Goal: Task Accomplishment & Management: Complete application form

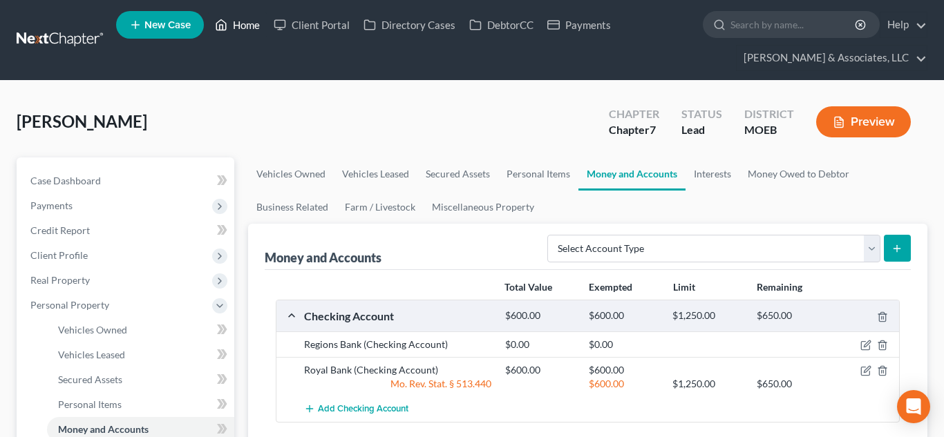
click at [249, 26] on link "Home" at bounding box center [237, 24] width 59 height 25
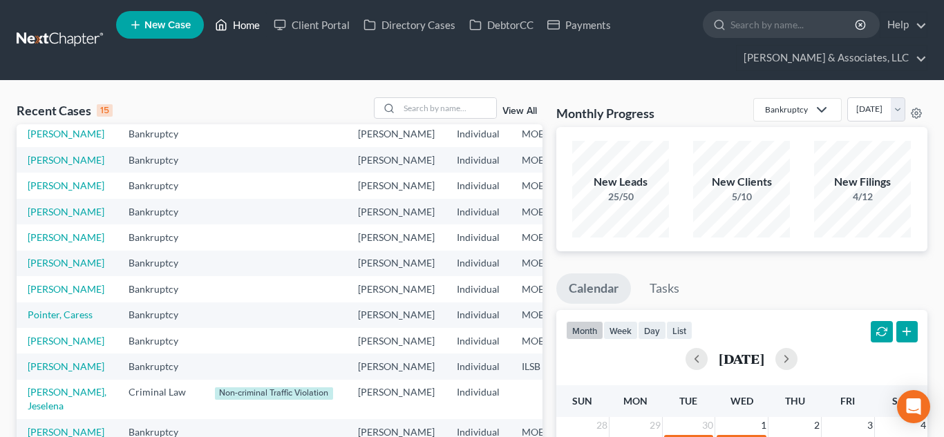
scroll to position [302, 0]
click at [430, 102] on input "search" at bounding box center [447, 108] width 97 height 20
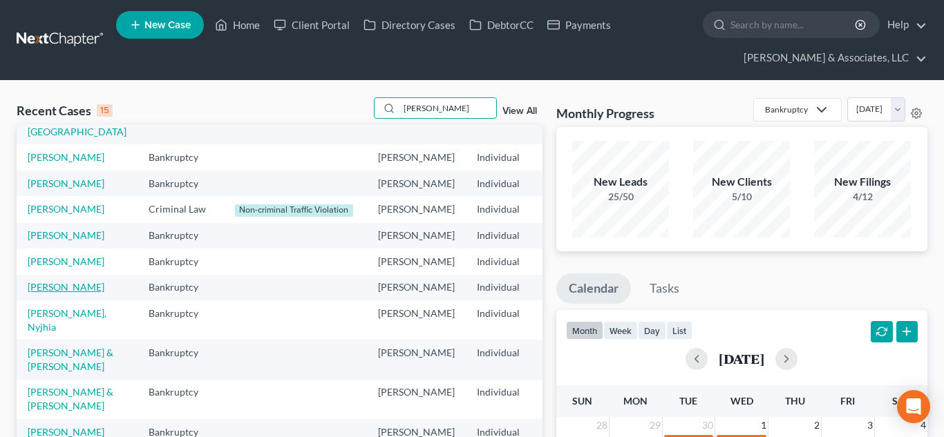
scroll to position [330, 0]
type input "l"
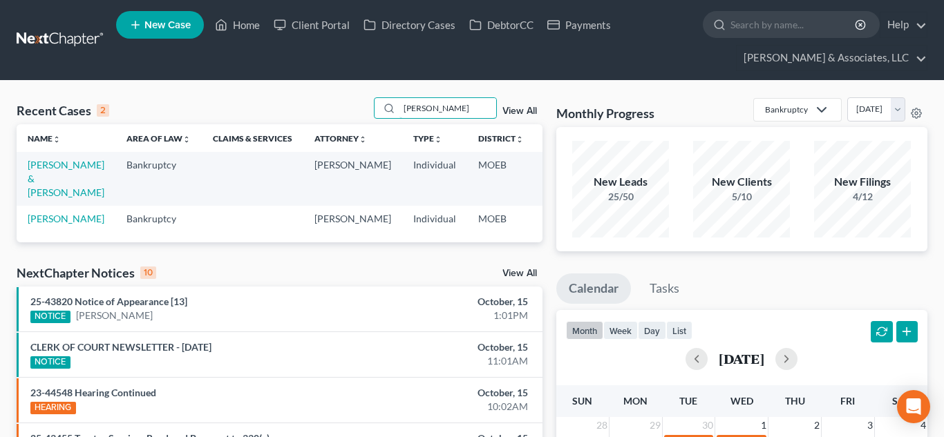
scroll to position [0, 0]
type input "[PERSON_NAME]"
click at [37, 189] on link "[PERSON_NAME] & [PERSON_NAME]" at bounding box center [66, 178] width 77 height 39
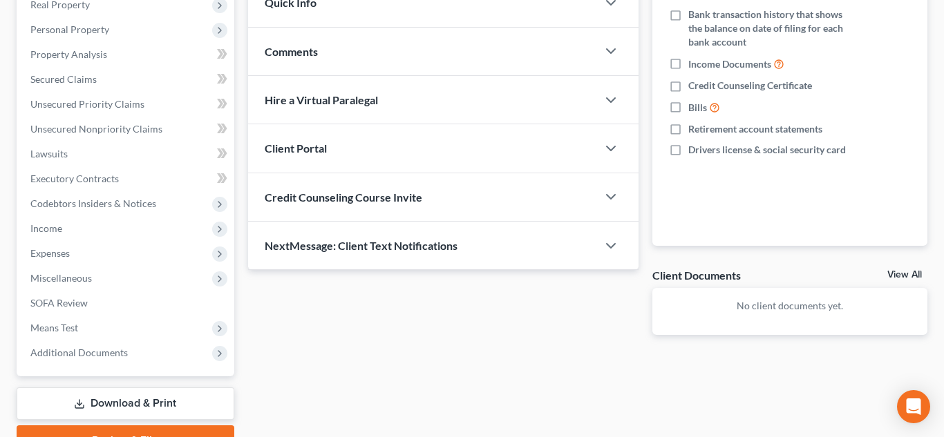
scroll to position [283, 0]
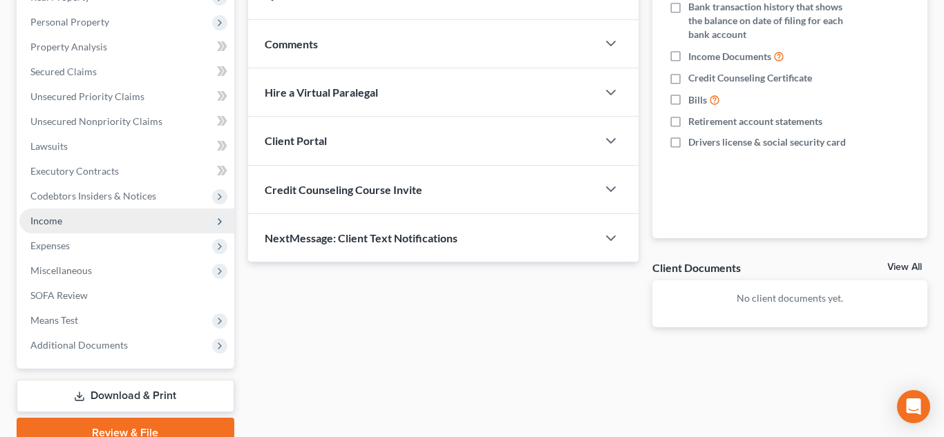
click at [69, 226] on span "Income" at bounding box center [126, 221] width 215 height 25
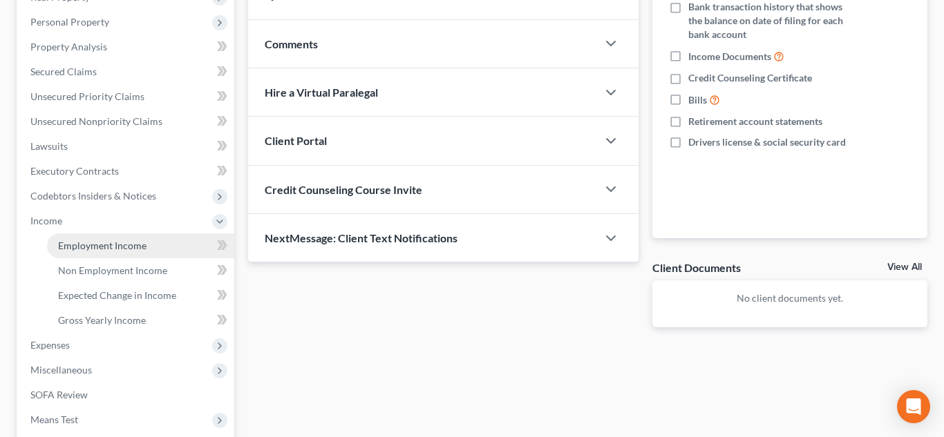
click at [86, 241] on span "Employment Income" at bounding box center [102, 246] width 88 height 12
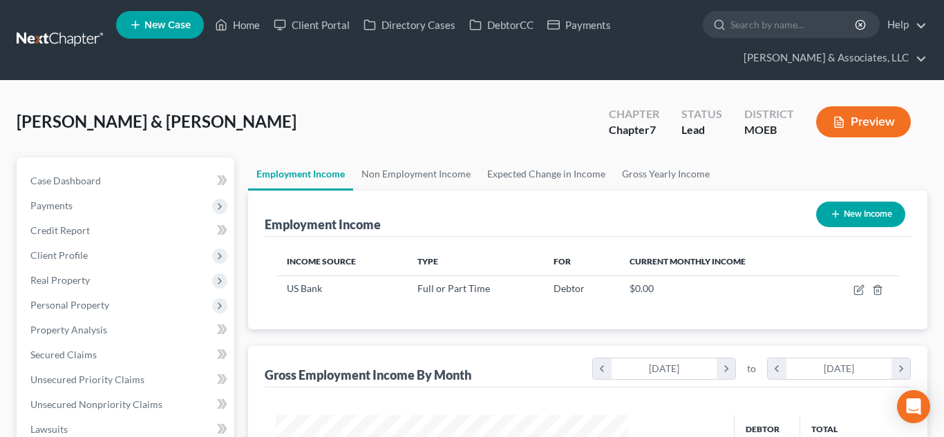
scroll to position [248, 381]
click at [846, 210] on button "New Income" at bounding box center [860, 215] width 89 height 26
select select "0"
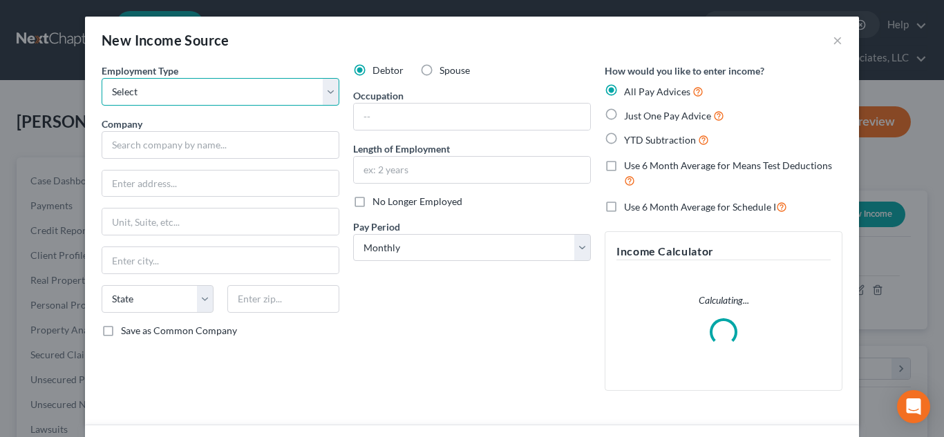
click at [196, 86] on select "Select Full or [DEMOGRAPHIC_DATA] Employment Self Employment" at bounding box center [221, 92] width 238 height 28
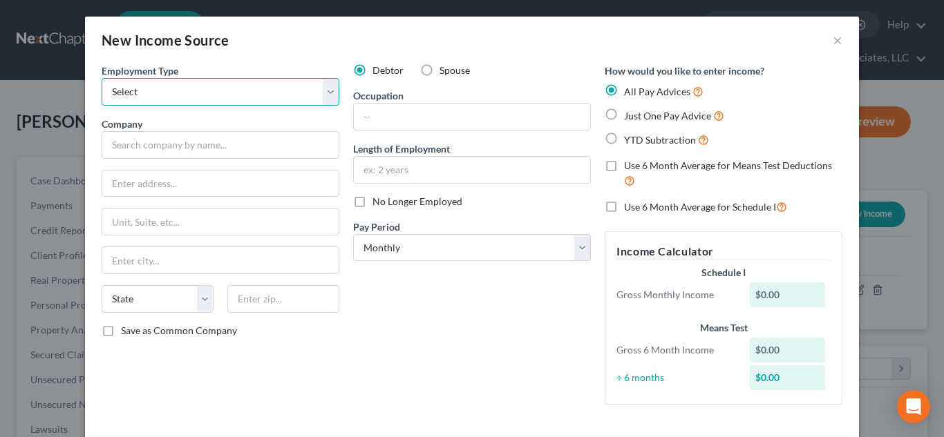
select select "0"
click at [102, 78] on select "Select Full or [DEMOGRAPHIC_DATA] Employment Self Employment" at bounding box center [221, 92] width 238 height 28
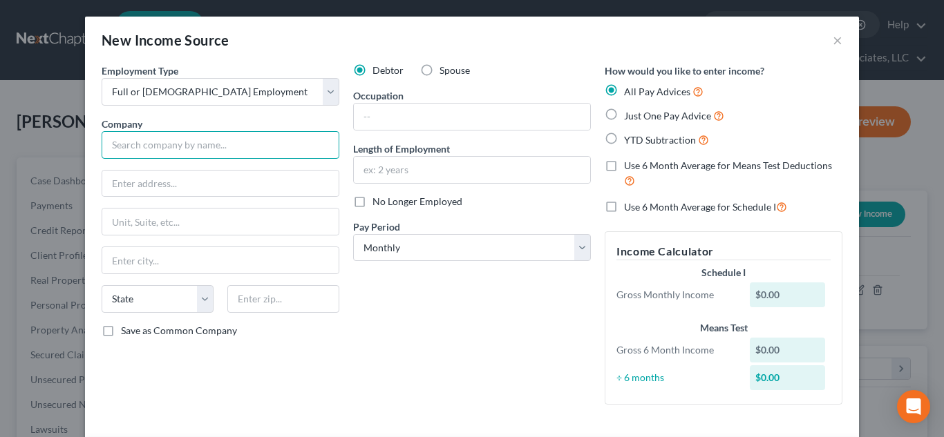
click at [199, 146] on input "text" at bounding box center [221, 145] width 238 height 28
type input "Fedex"
click at [624, 137] on label "YTD Subtraction" at bounding box center [666, 140] width 85 height 16
click at [629, 137] on input "YTD Subtraction" at bounding box center [633, 136] width 9 height 9
radio input "true"
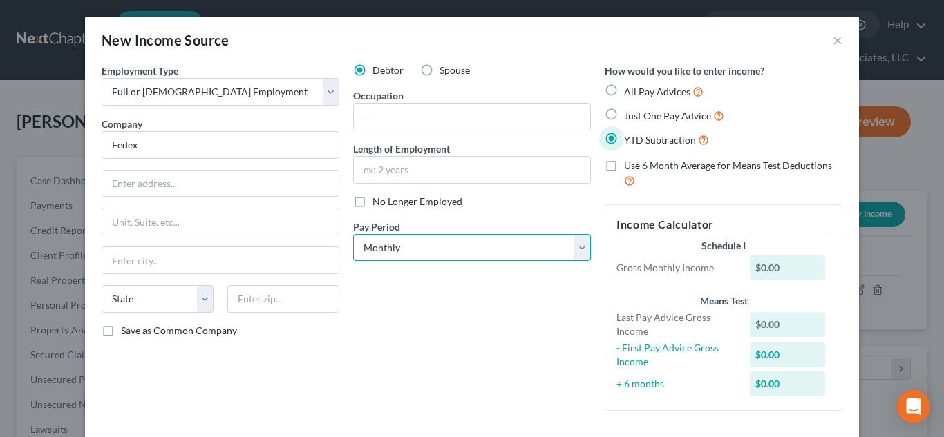
click at [411, 247] on select "Select Monthly Twice Monthly Every Other Week Weekly" at bounding box center [472, 248] width 238 height 28
select select "3"
click at [353, 234] on select "Select Monthly Twice Monthly Every Other Week Weekly" at bounding box center [472, 248] width 238 height 28
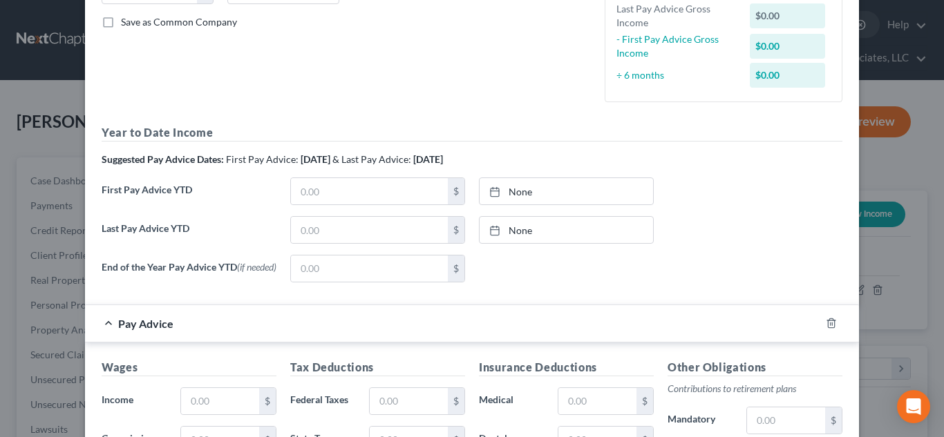
scroll to position [374, 0]
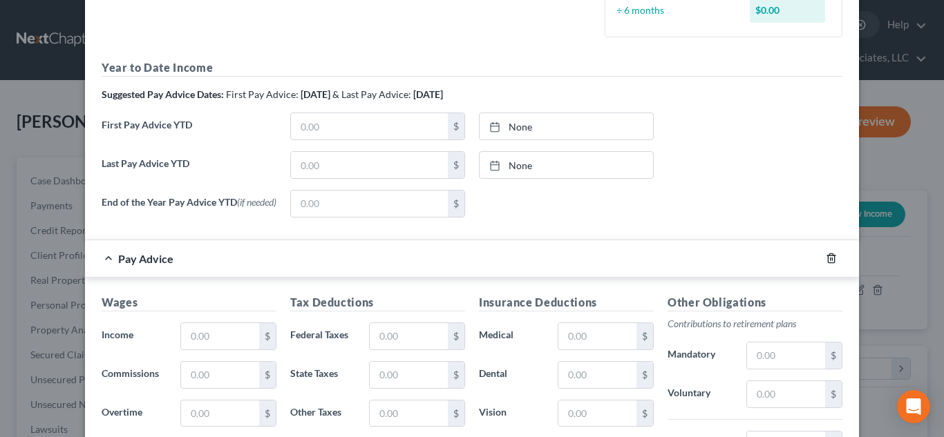
click at [828, 262] on icon "button" at bounding box center [831, 258] width 6 height 9
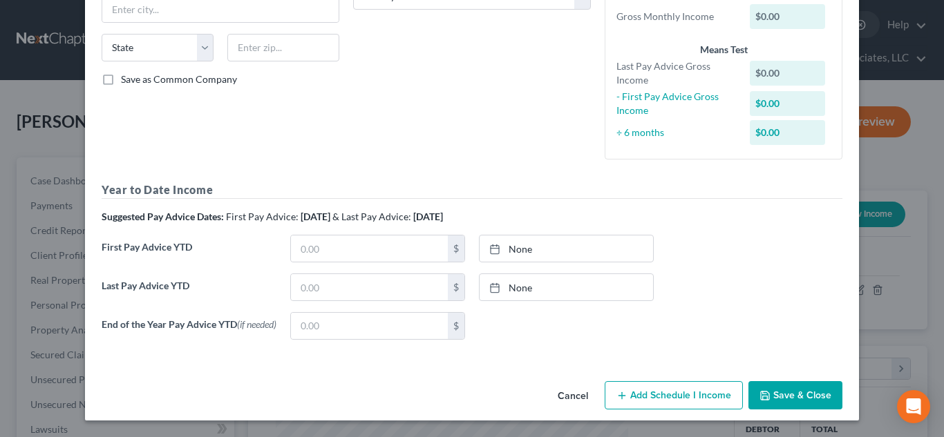
scroll to position [255, 0]
click at [505, 243] on div at bounding box center [498, 249] width 19 height 12
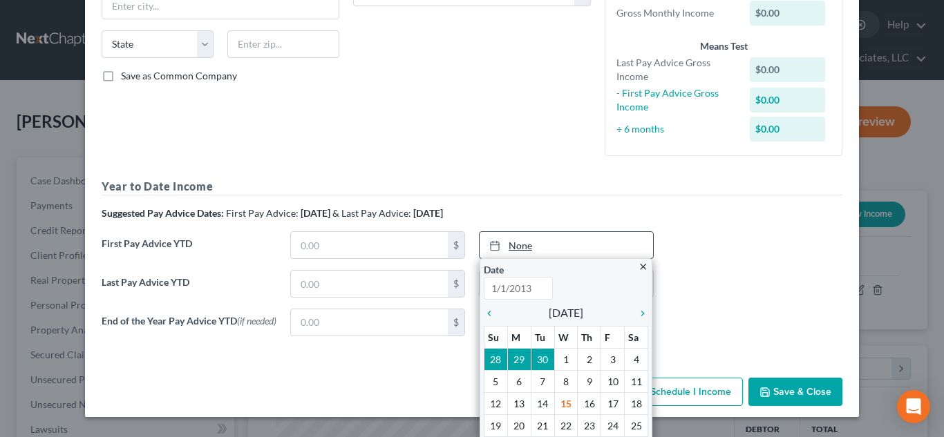
scroll to position [302, 0]
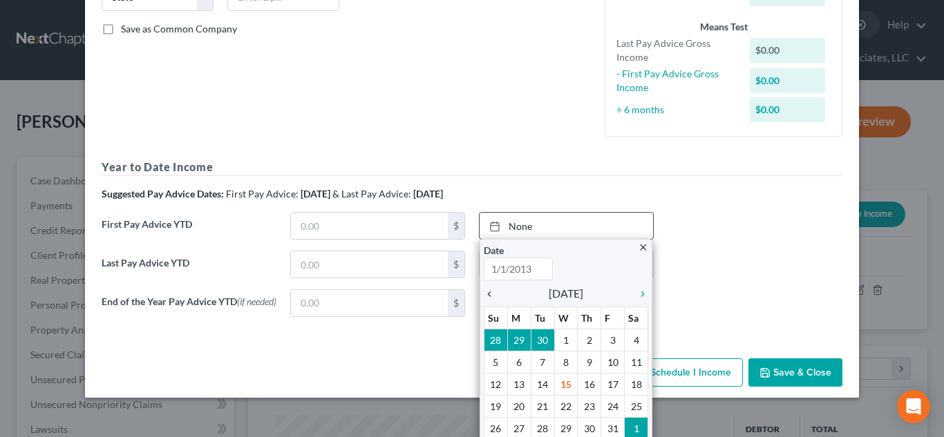
click at [488, 269] on input "text" at bounding box center [518, 269] width 69 height 23
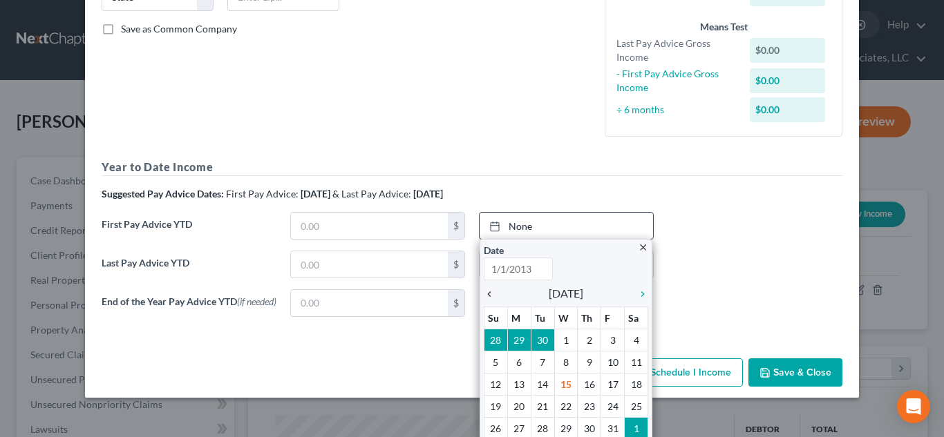
click at [488, 269] on input "text" at bounding box center [518, 269] width 69 height 23
click at [491, 296] on icon "chevron_left" at bounding box center [493, 294] width 18 height 11
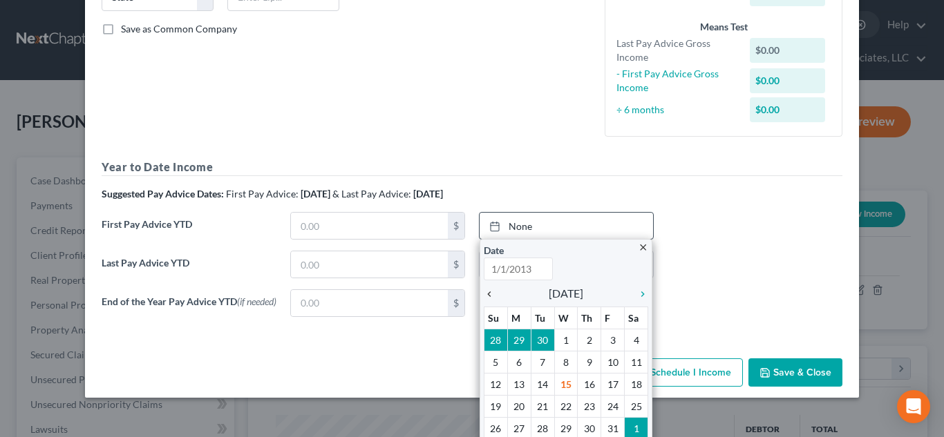
click at [491, 296] on icon "chevron_left" at bounding box center [493, 294] width 18 height 11
type input "[DATE]"
click at [488, 295] on icon "chevron_left" at bounding box center [493, 294] width 18 height 11
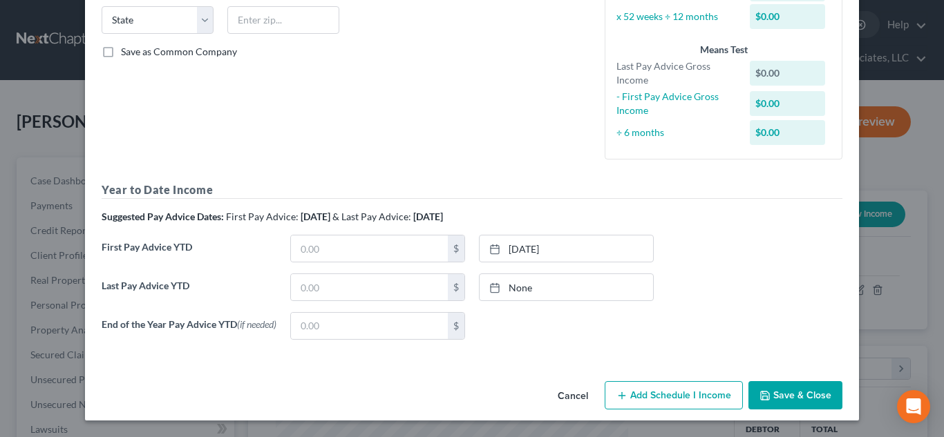
scroll to position [283, 0]
click at [354, 247] on input "text" at bounding box center [369, 249] width 157 height 26
type input "1,585.12"
click at [428, 285] on input "text" at bounding box center [369, 287] width 157 height 26
type input "7,306.67"
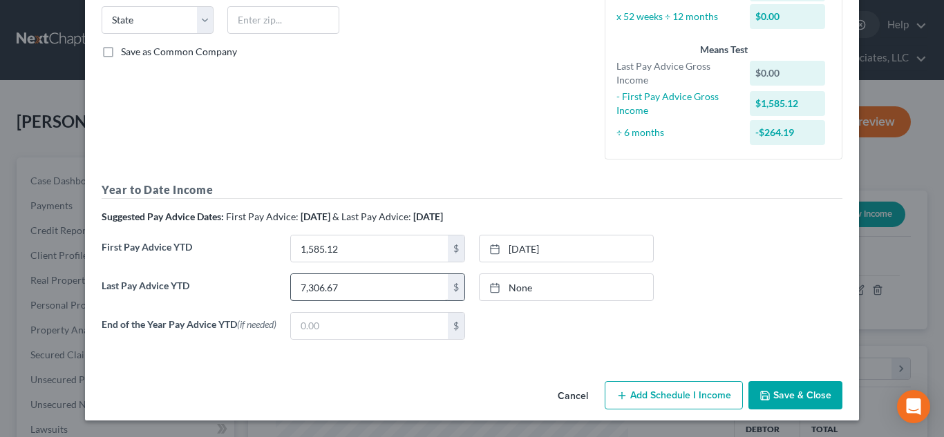
type input "[DATE]"
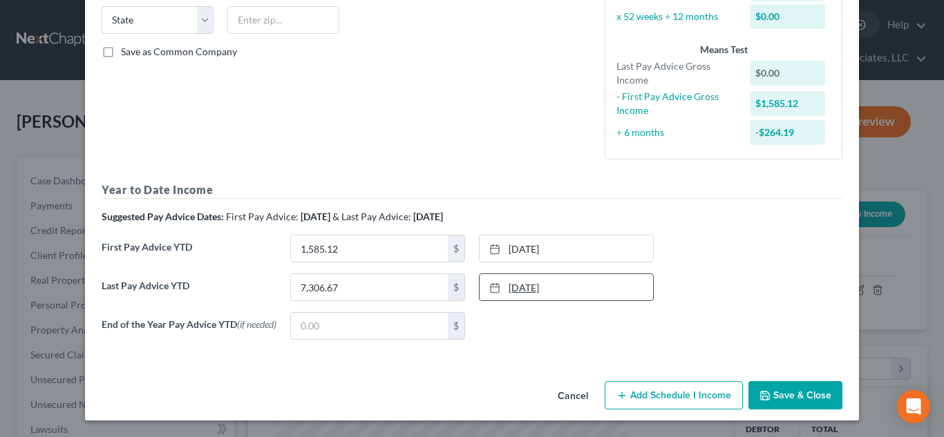
click at [537, 290] on link "[DATE]" at bounding box center [566, 287] width 173 height 26
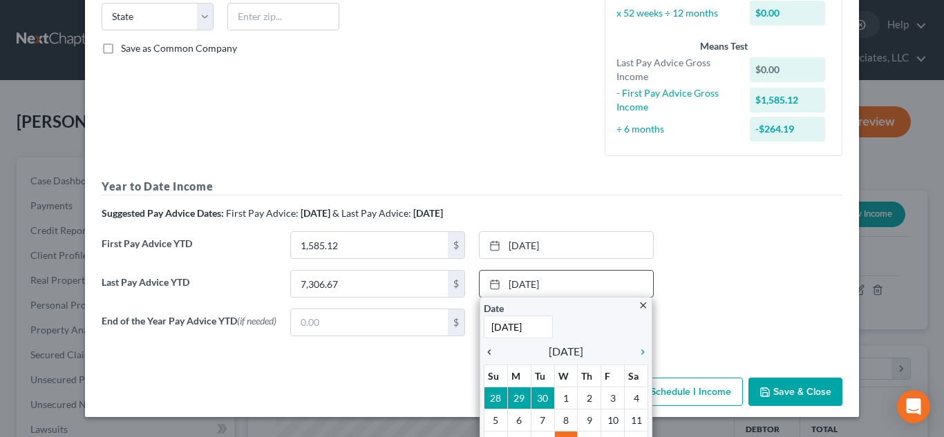
click at [492, 352] on icon "chevron_left" at bounding box center [493, 352] width 18 height 11
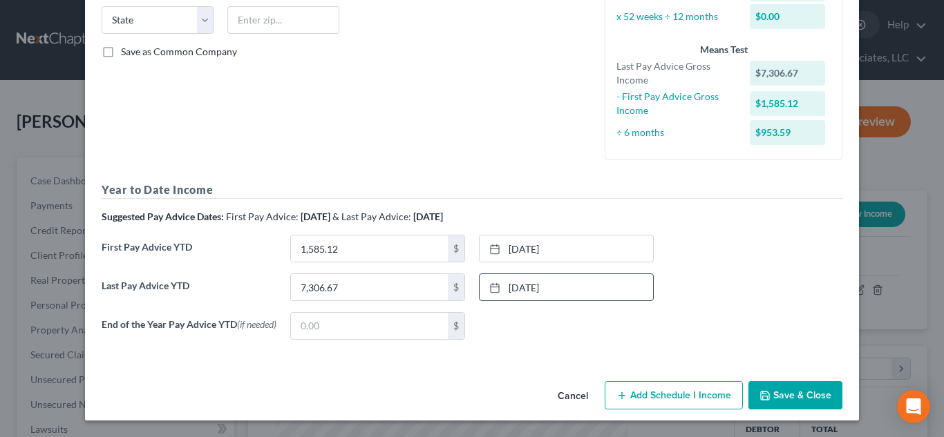
click at [787, 397] on button "Save & Close" at bounding box center [795, 395] width 94 height 29
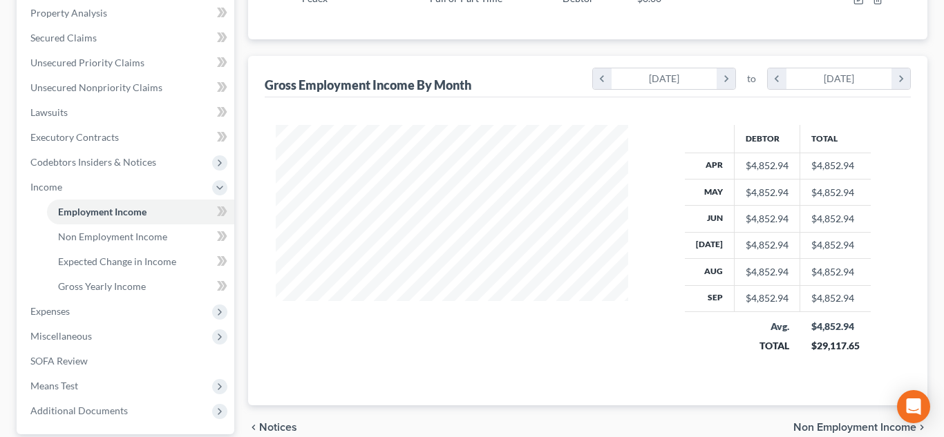
scroll to position [389, 0]
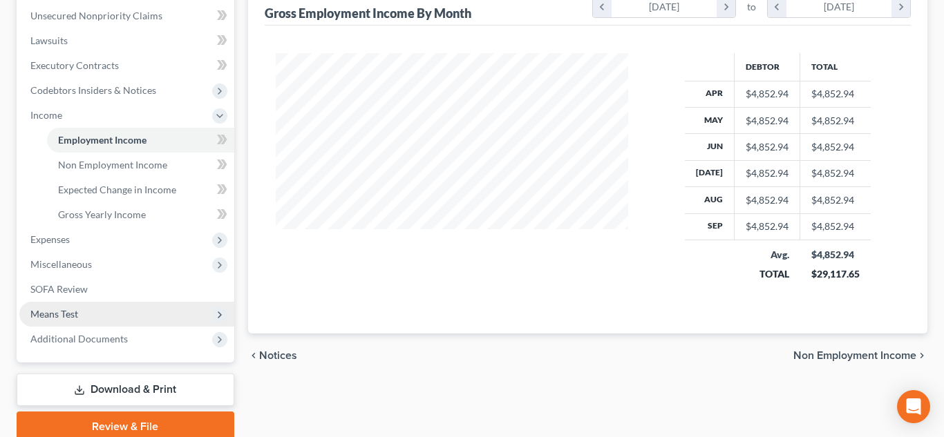
click at [89, 314] on span "Means Test" at bounding box center [126, 314] width 215 height 25
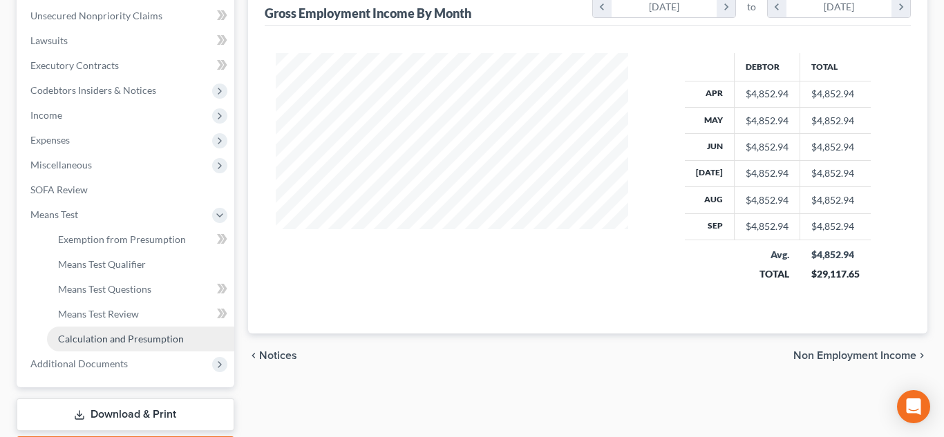
click at [117, 334] on span "Calculation and Presumption" at bounding box center [121, 339] width 126 height 12
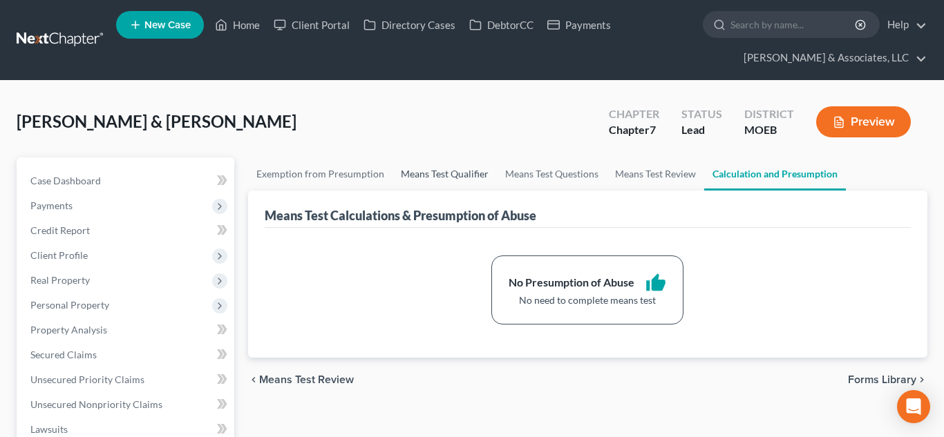
click at [407, 176] on link "Means Test Qualifier" at bounding box center [444, 174] width 104 height 33
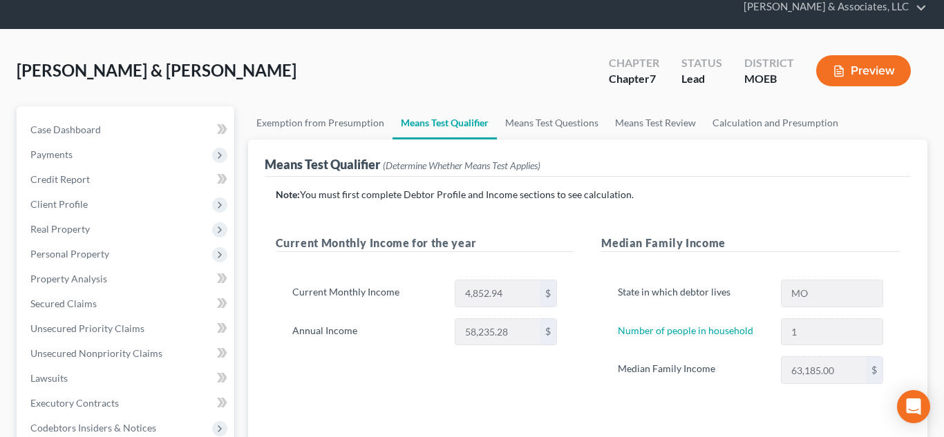
scroll to position [55, 0]
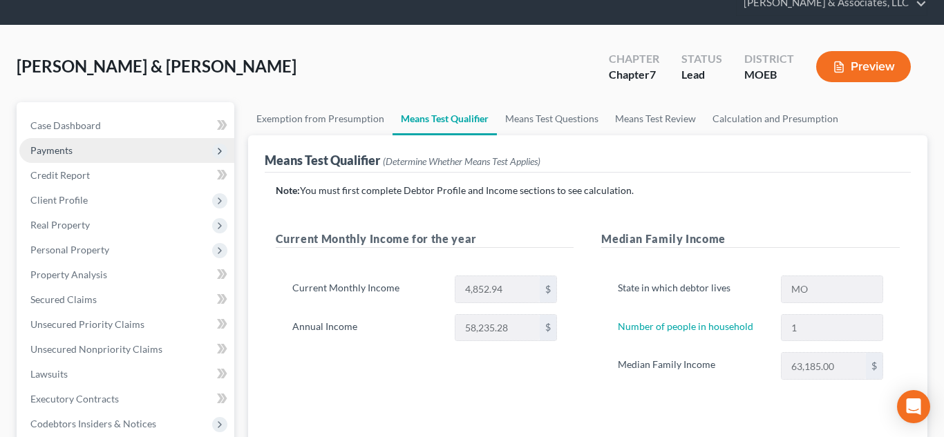
click at [59, 153] on span "Payments" at bounding box center [51, 150] width 42 height 12
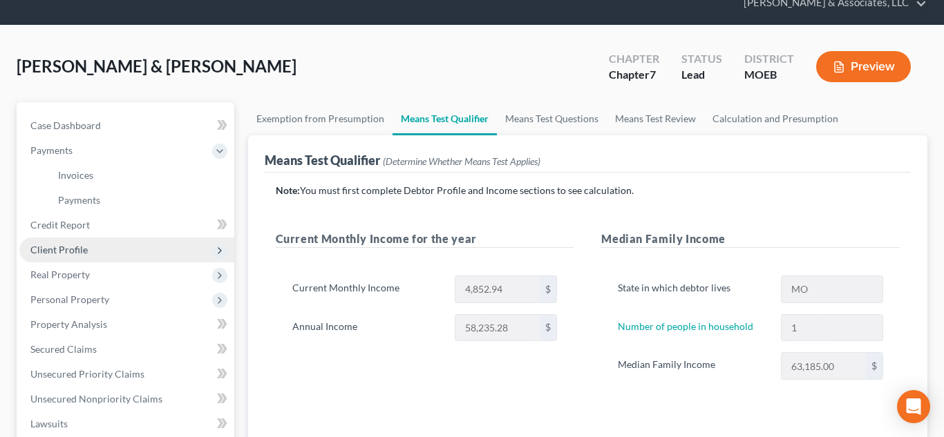
click at [111, 252] on span "Client Profile" at bounding box center [126, 250] width 215 height 25
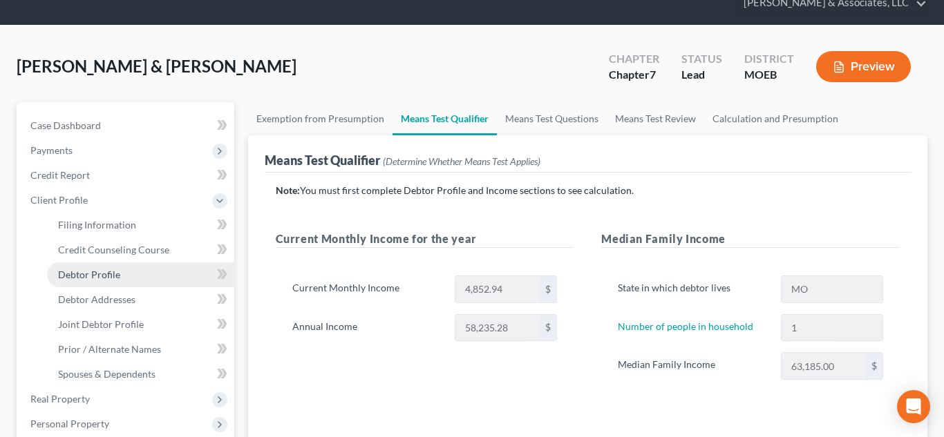
click at [143, 273] on link "Debtor Profile" at bounding box center [140, 275] width 187 height 25
select select "1"
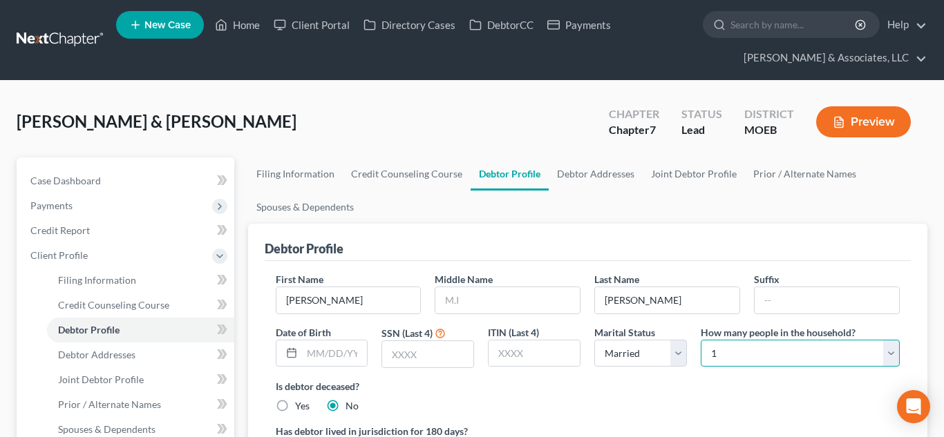
click at [753, 358] on select "Select 1 2 3 4 5 6 7 8 9 10 11 12 13 14 15 16 17 18 19 20" at bounding box center [800, 354] width 199 height 28
select select "1"
click at [701, 340] on select "Select 1 2 3 4 5 6 7 8 9 10 11 12 13 14 15 16 17 18 19 20" at bounding box center [800, 354] width 199 height 28
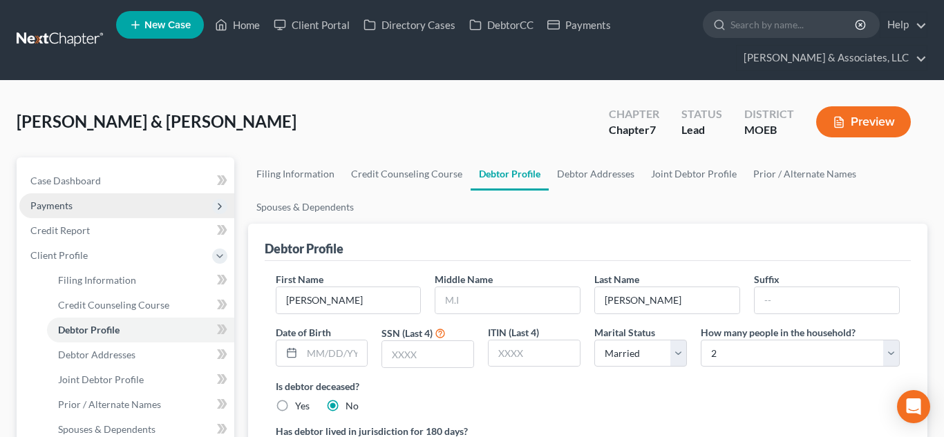
click at [59, 200] on span "Payments" at bounding box center [51, 206] width 42 height 12
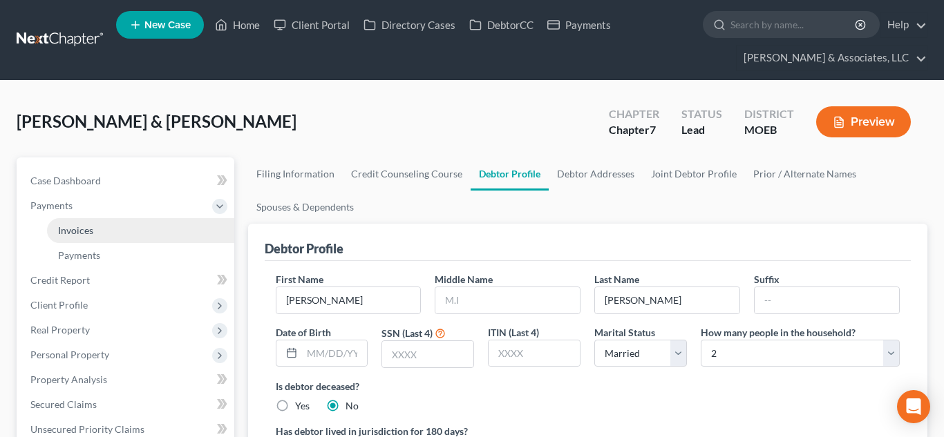
click at [97, 234] on link "Invoices" at bounding box center [140, 230] width 187 height 25
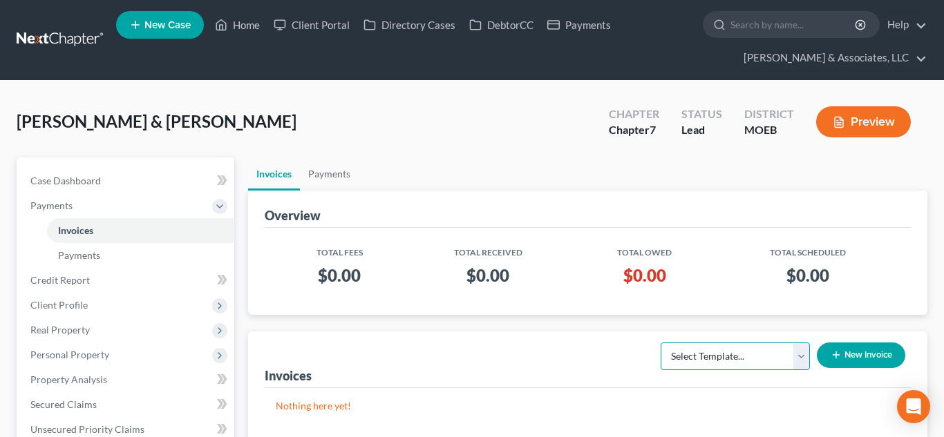
click at [750, 350] on select "Select Template... Chapter 7 Template Chapter 13 Template Chapter 7 with legal …" at bounding box center [735, 357] width 149 height 28
select select "0"
click at [661, 343] on select "Select Template... Chapter 7 Template Chapter 13 Template Chapter 7 with legal …" at bounding box center [735, 357] width 149 height 28
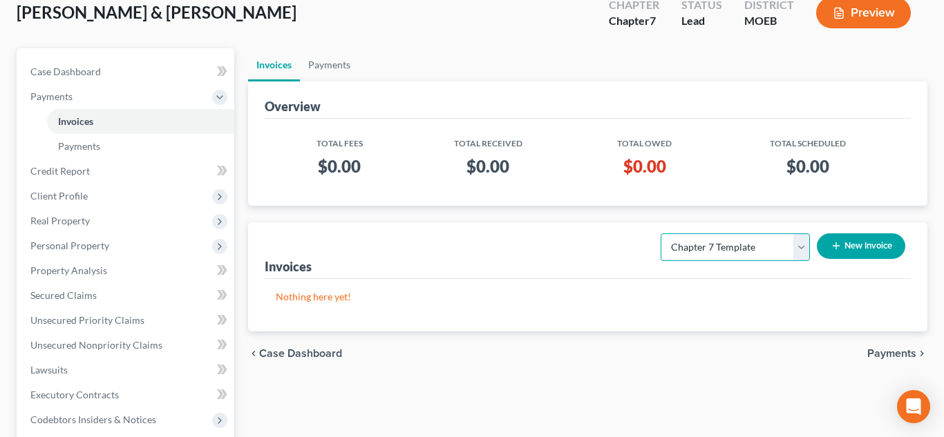
scroll to position [111, 0]
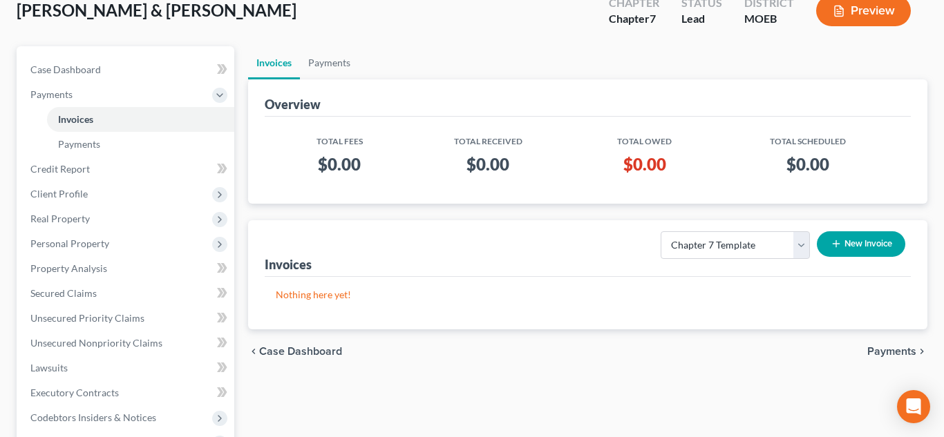
click at [855, 245] on button "New Invoice" at bounding box center [861, 244] width 88 height 26
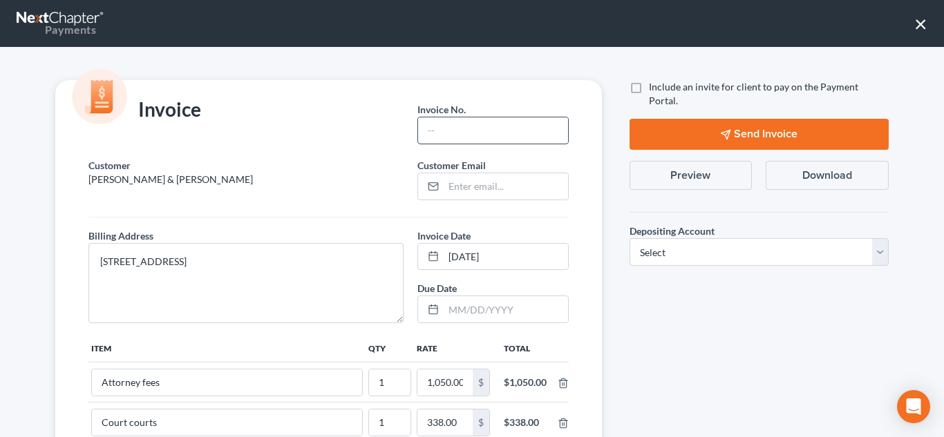
click at [504, 134] on input "text" at bounding box center [492, 130] width 149 height 26
type input "683"
click at [492, 180] on input "email" at bounding box center [506, 186] width 124 height 26
paste input "[EMAIL_ADDRESS][DOMAIN_NAME]"
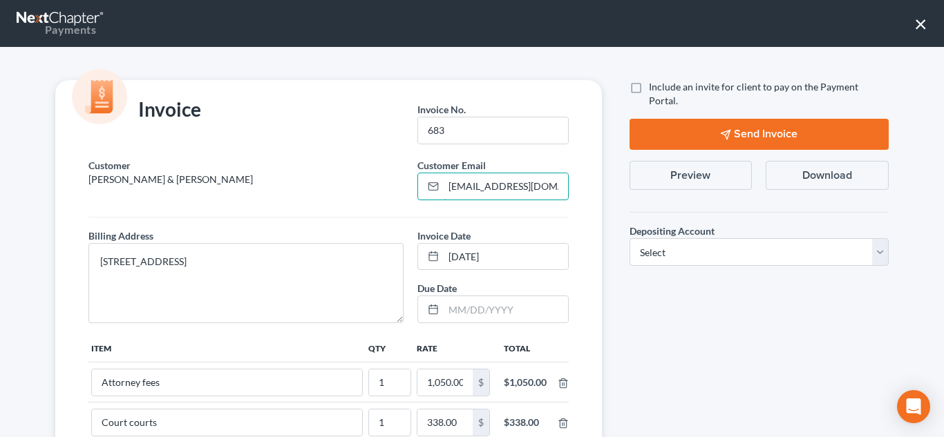
type input "[EMAIL_ADDRESS][DOMAIN_NAME]"
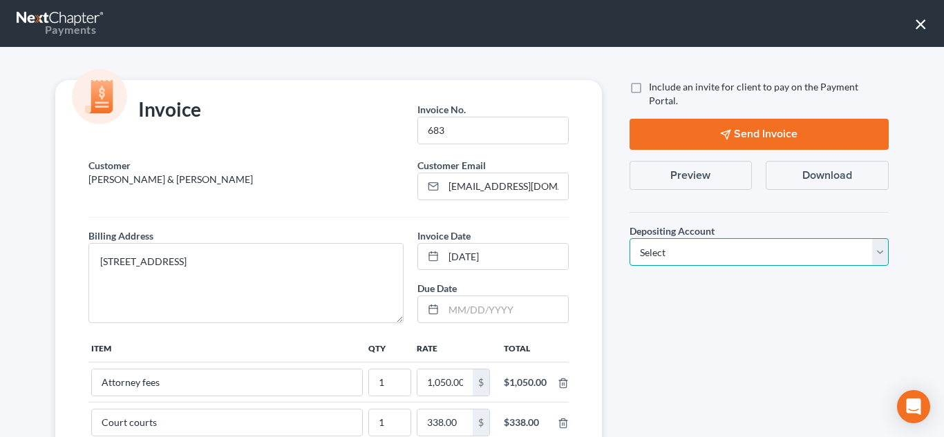
click at [636, 238] on select "Select Operation Trust" at bounding box center [758, 252] width 259 height 28
select select "1"
click at [629, 238] on select "Select Operation Trust" at bounding box center [758, 252] width 259 height 28
click at [649, 86] on label "Include an invite for client to pay on the Payment Portal." at bounding box center [769, 94] width 240 height 28
click at [654, 86] on input "Include an invite for client to pay on the Payment Portal." at bounding box center [658, 84] width 9 height 9
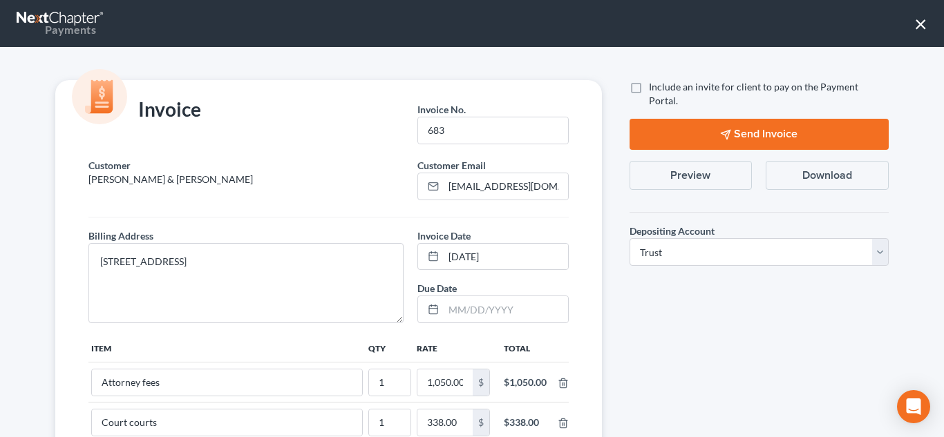
checkbox input "true"
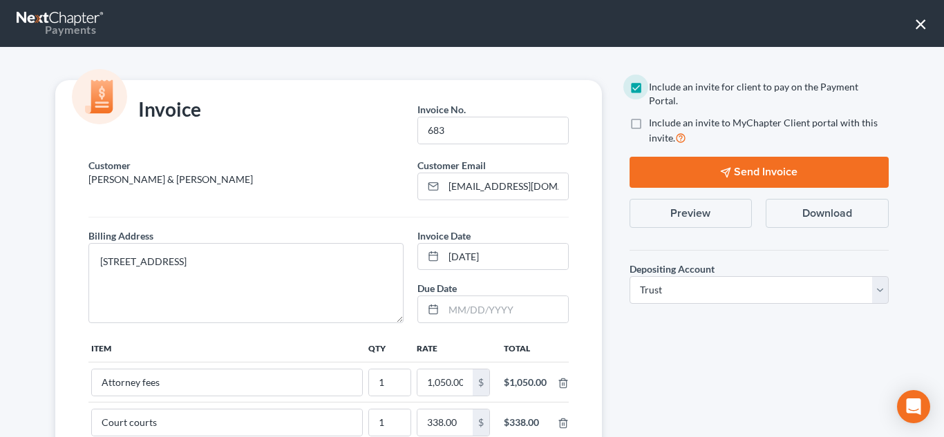
click at [649, 116] on label "Include an invite to MyChapter Client portal with this invite." at bounding box center [769, 131] width 240 height 30
click at [654, 116] on input "Include an invite to MyChapter Client portal with this invite." at bounding box center [658, 120] width 9 height 9
checkbox input "true"
click at [662, 160] on button "Send Invoice" at bounding box center [758, 172] width 259 height 31
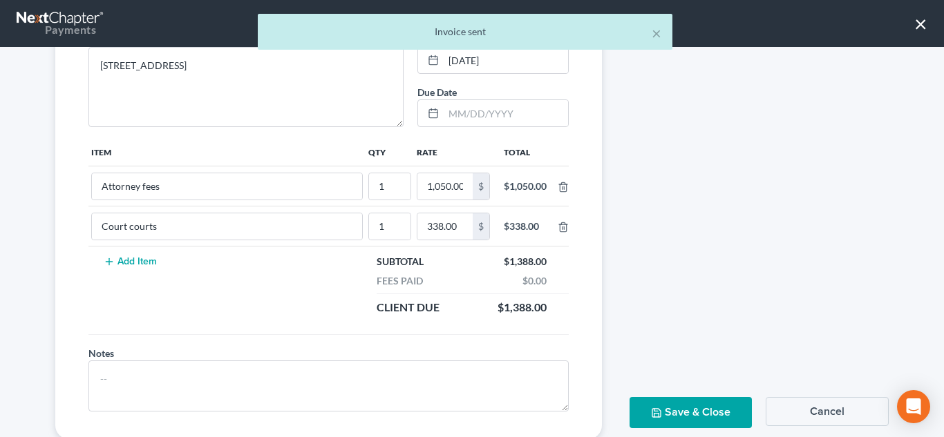
scroll to position [231, 0]
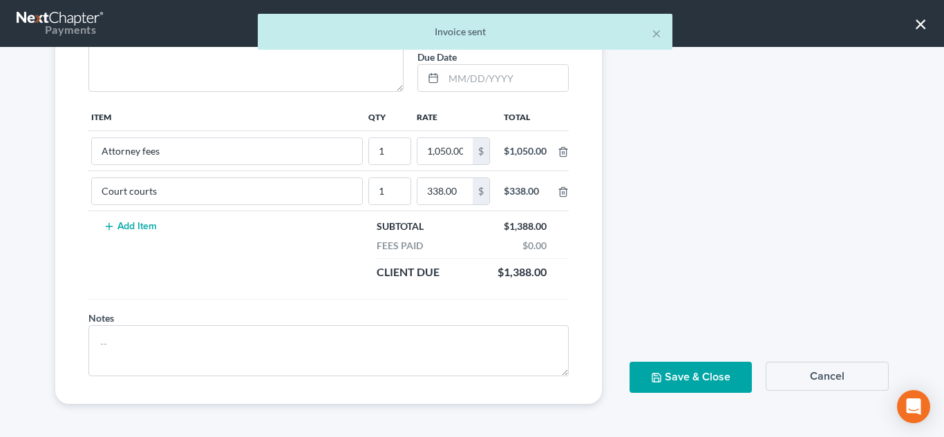
click at [640, 372] on button "Save & Close" at bounding box center [690, 377] width 123 height 31
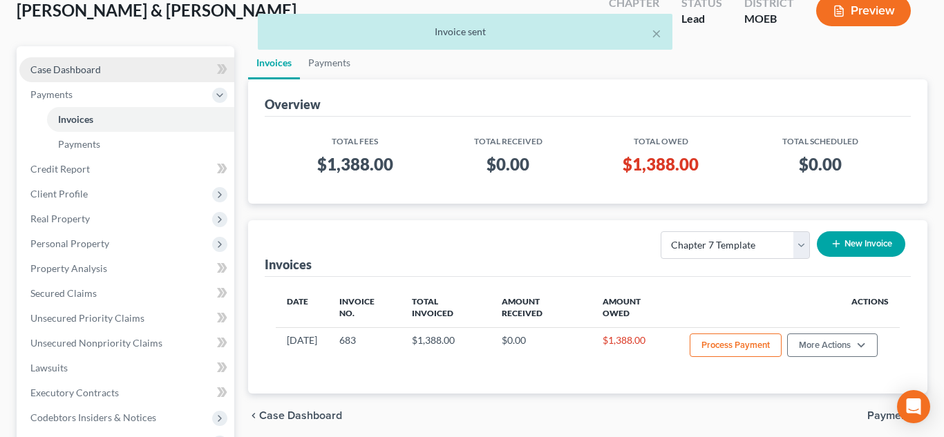
click at [77, 66] on span "Case Dashboard" at bounding box center [65, 70] width 70 height 12
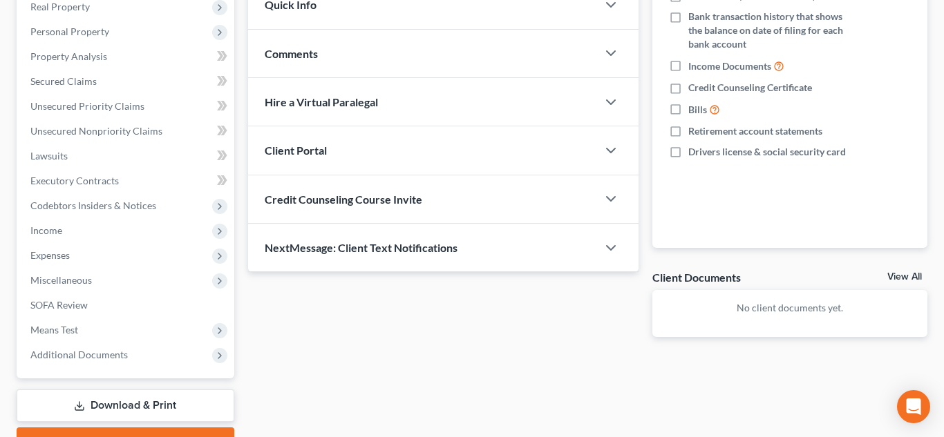
scroll to position [306, 0]
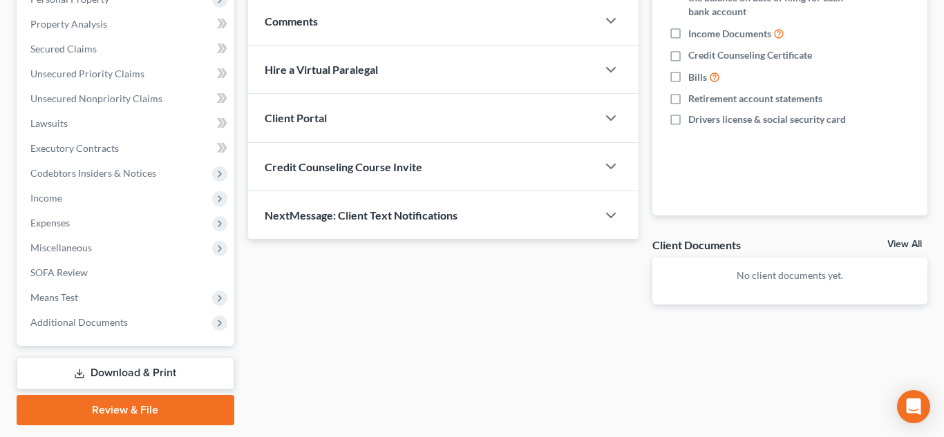
click at [374, 172] on span "Credit Counseling Course Invite" at bounding box center [344, 166] width 158 height 13
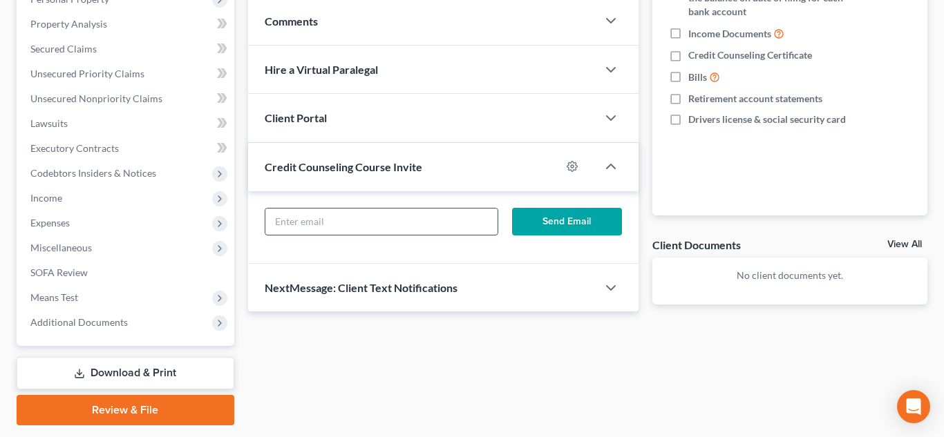
click at [443, 227] on input "text" at bounding box center [381, 222] width 232 height 26
paste input "[EMAIL_ADDRESS][DOMAIN_NAME]"
type input "[EMAIL_ADDRESS][DOMAIN_NAME]"
click at [551, 225] on button "Send Email" at bounding box center [567, 222] width 110 height 28
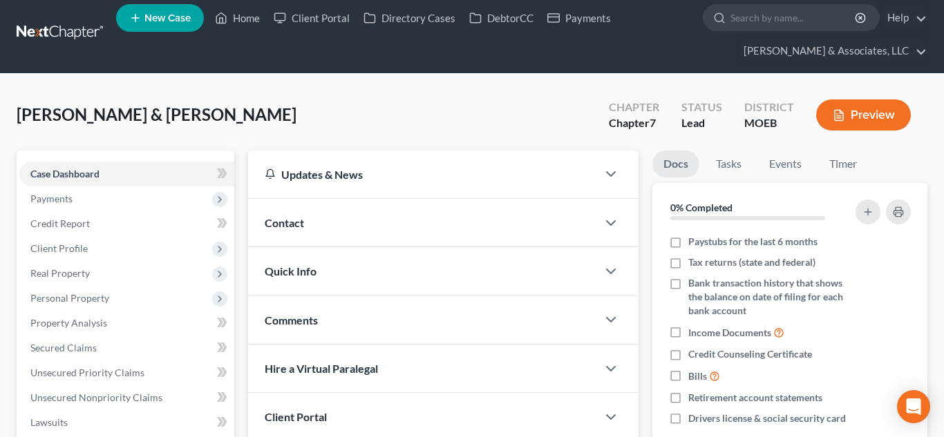
scroll to position [0, 0]
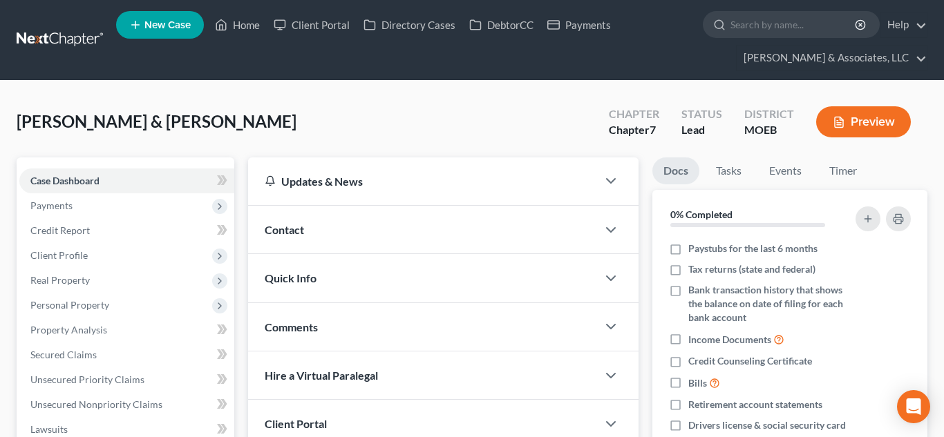
click at [338, 231] on div "Contact" at bounding box center [422, 230] width 349 height 48
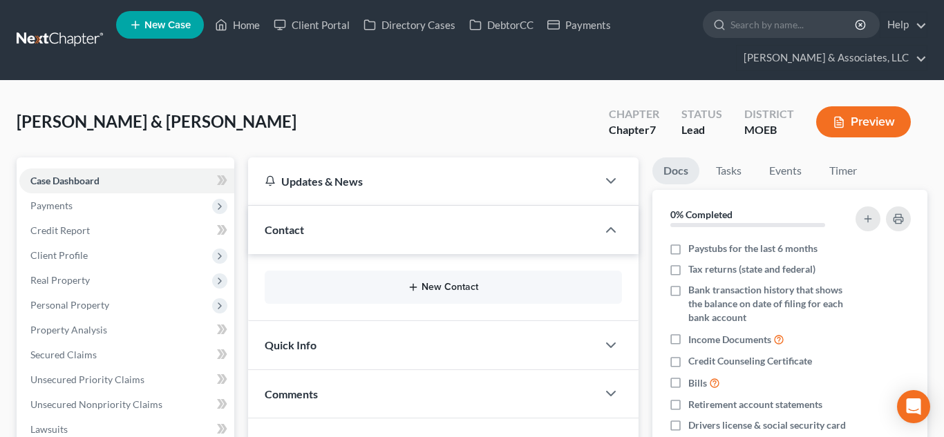
click at [437, 289] on button "New Contact" at bounding box center [443, 287] width 335 height 11
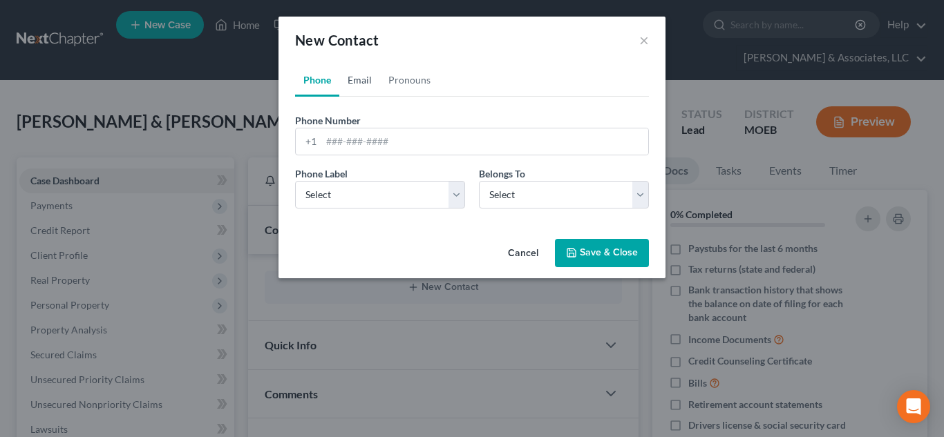
click at [361, 85] on link "Email" at bounding box center [359, 80] width 41 height 33
click at [361, 142] on input "email" at bounding box center [484, 142] width 327 height 26
paste input "[EMAIL_ADDRESS][DOMAIN_NAME]"
type input "[EMAIL_ADDRESS][DOMAIN_NAME]"
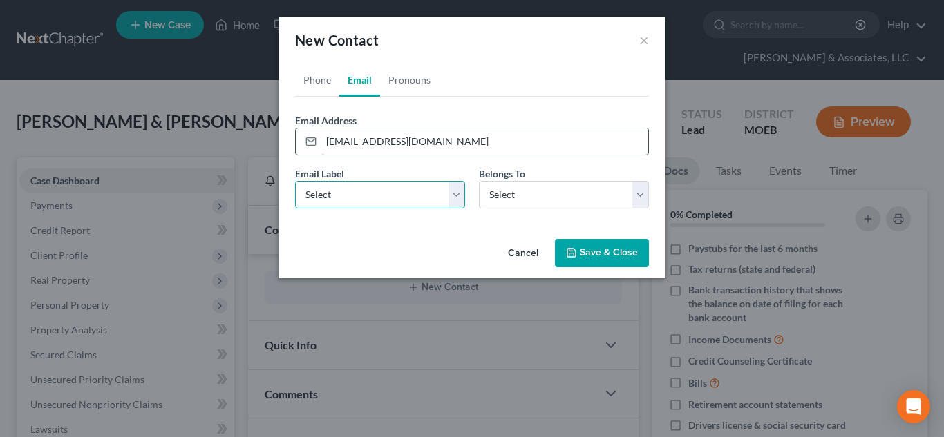
select select "0"
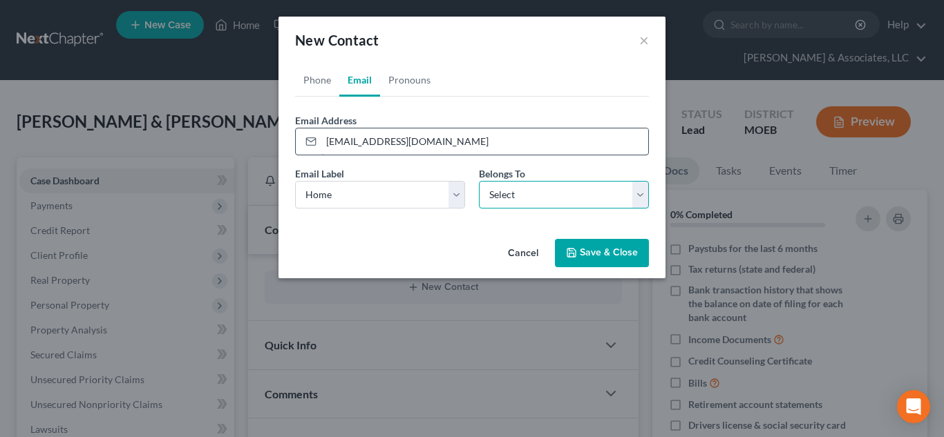
select select "0"
click at [302, 86] on link "Phone" at bounding box center [317, 80] width 44 height 33
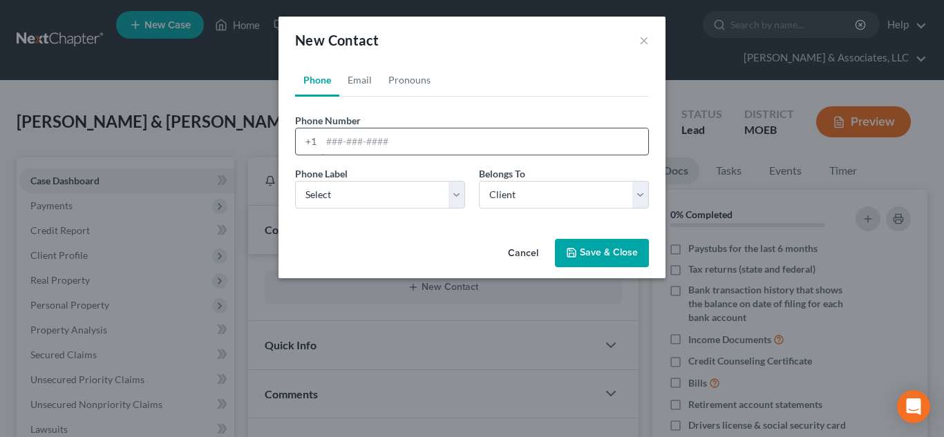
click at [350, 145] on input "tel" at bounding box center [484, 142] width 327 height 26
paste input "[PHONE_NUMBER]"
type input "[PHONE_NUMBER]"
select select "0"
click at [586, 253] on button "Save & Close" at bounding box center [602, 253] width 94 height 29
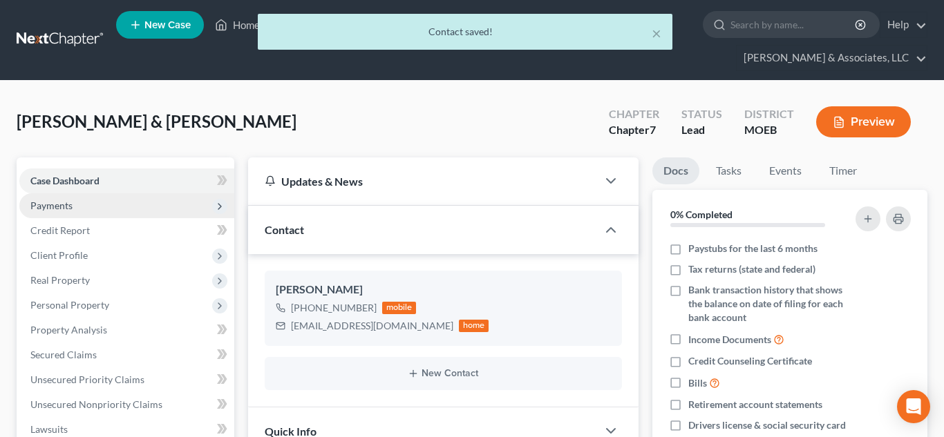
click at [68, 207] on span "Payments" at bounding box center [51, 206] width 42 height 12
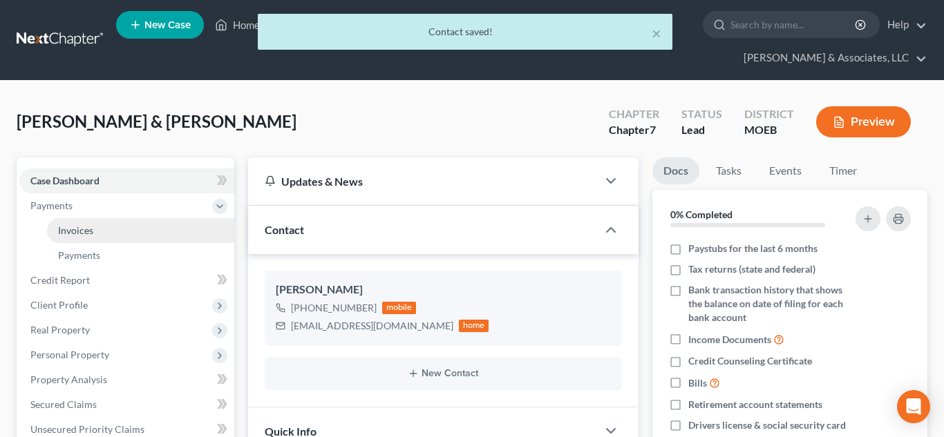
click at [91, 233] on span "Invoices" at bounding box center [75, 231] width 35 height 12
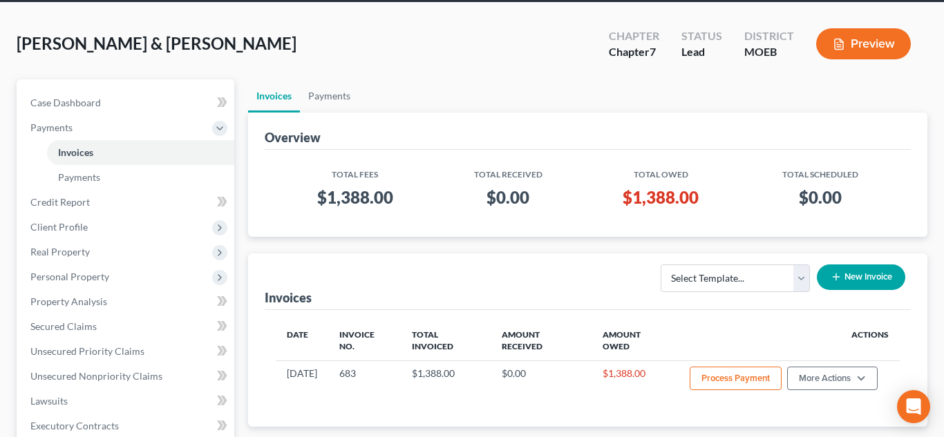
scroll to position [126, 0]
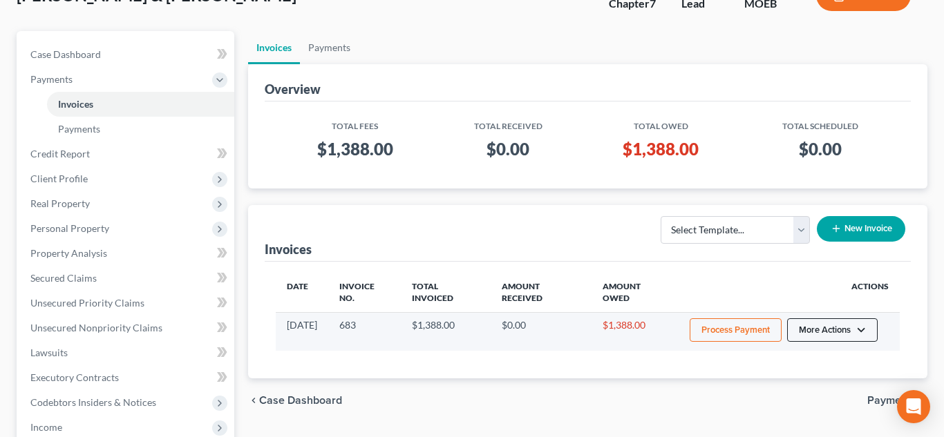
click at [819, 323] on button "More Actions" at bounding box center [832, 330] width 91 height 23
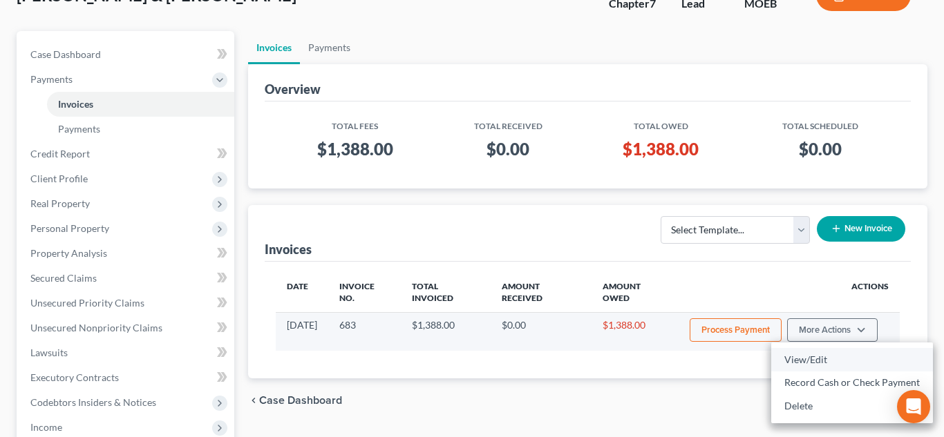
click at [803, 359] on link "View/Edit" at bounding box center [852, 359] width 162 height 23
select select "1"
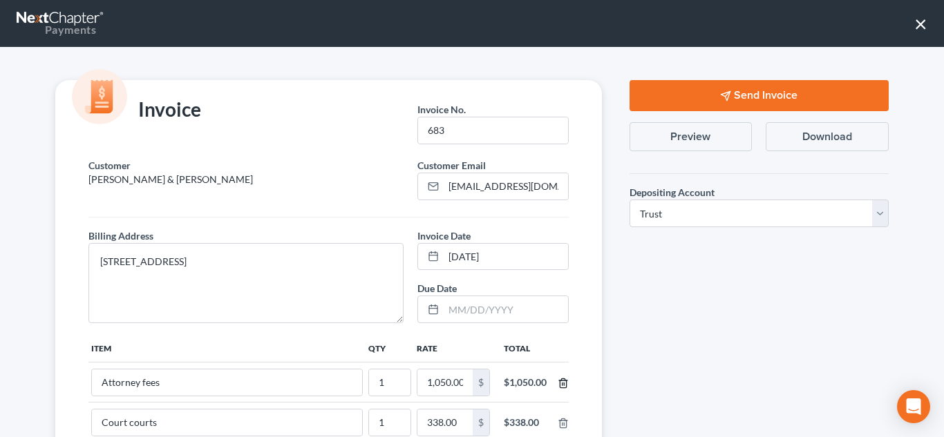
click at [558, 383] on icon "button" at bounding box center [563, 383] width 11 height 11
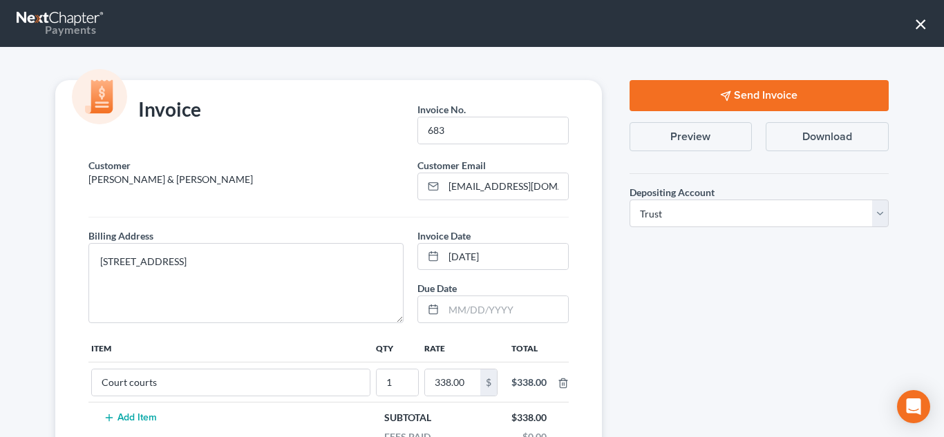
click at [751, 93] on button "Send Invoice" at bounding box center [758, 95] width 259 height 31
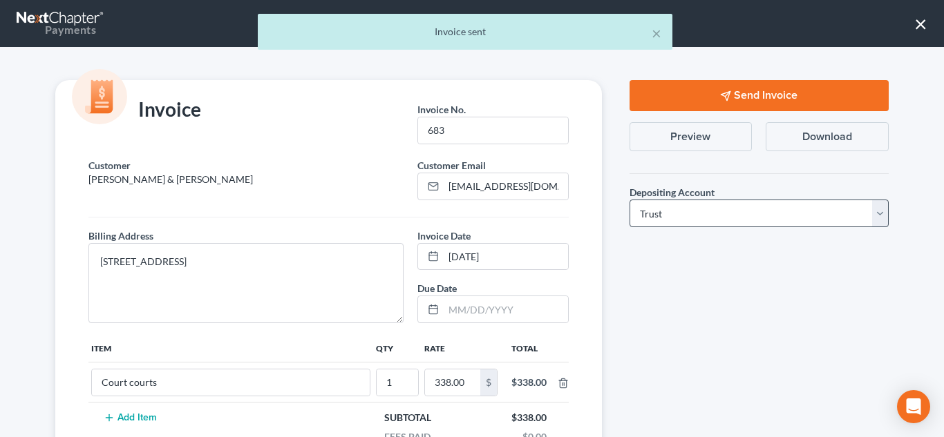
scroll to position [191, 0]
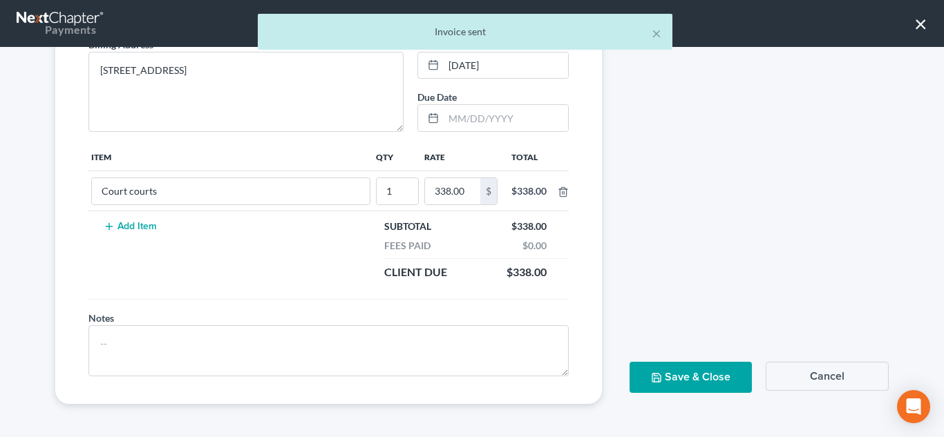
click at [648, 374] on button "Save & Close" at bounding box center [690, 377] width 123 height 31
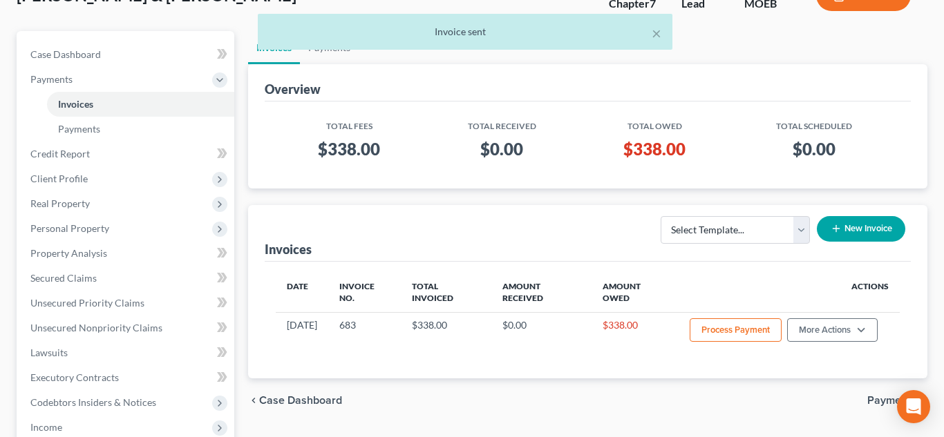
click at [596, 276] on th "Amount Owed" at bounding box center [634, 293] width 87 height 40
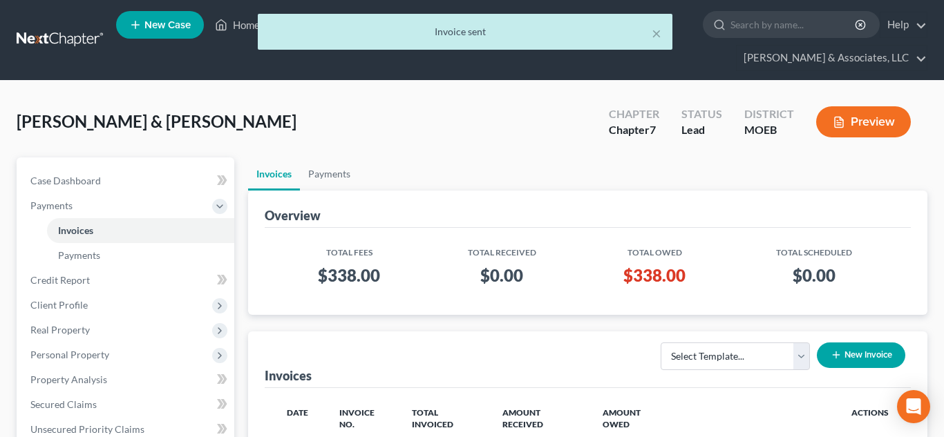
click at [238, 29] on div "× Invoice sent" at bounding box center [465, 35] width 944 height 43
